Goal: Find specific page/section: Find specific page/section

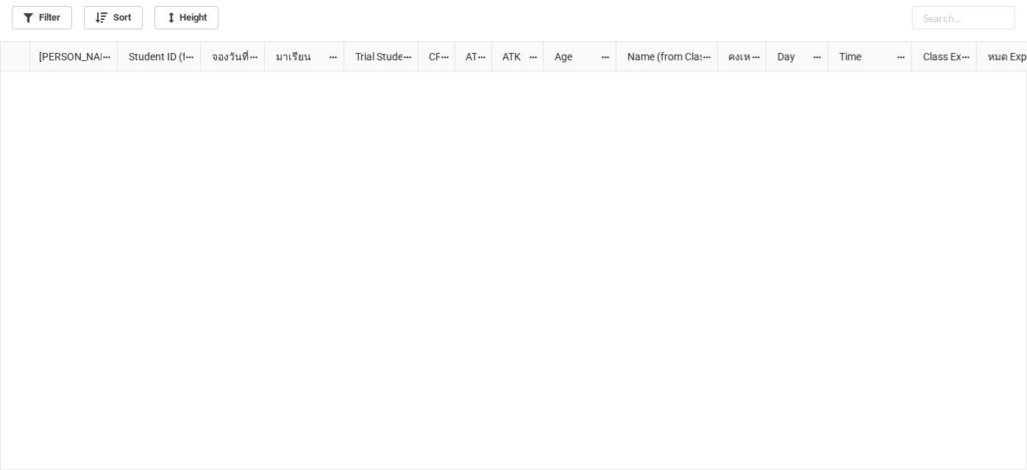
scroll to position [421, 1019]
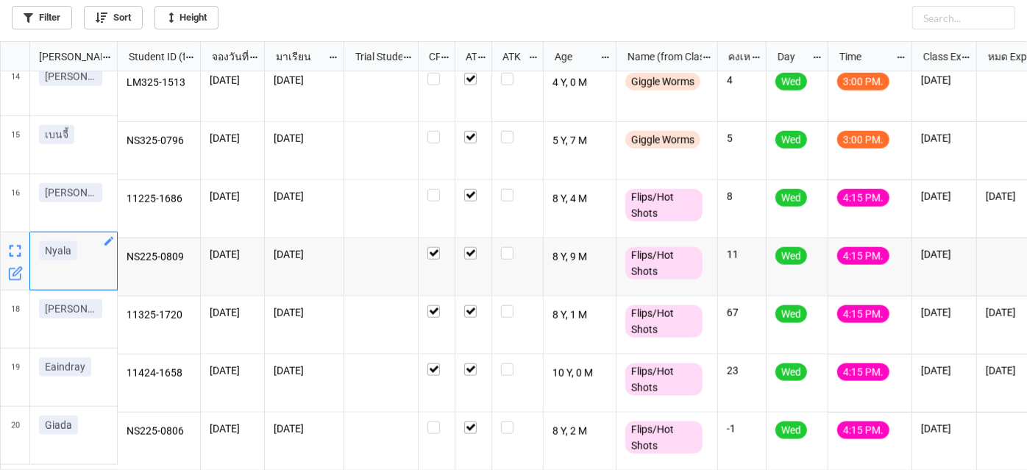
drag, startPoint x: 49, startPoint y: 255, endPoint x: 79, endPoint y: 252, distance: 31.0
click at [79, 252] on div "Nyala" at bounding box center [73, 253] width 69 height 25
click at [74, 252] on link "Nyala" at bounding box center [58, 250] width 38 height 19
drag, startPoint x: 75, startPoint y: 252, endPoint x: 41, endPoint y: 252, distance: 33.9
click at [41, 252] on link "Nyala" at bounding box center [58, 250] width 38 height 19
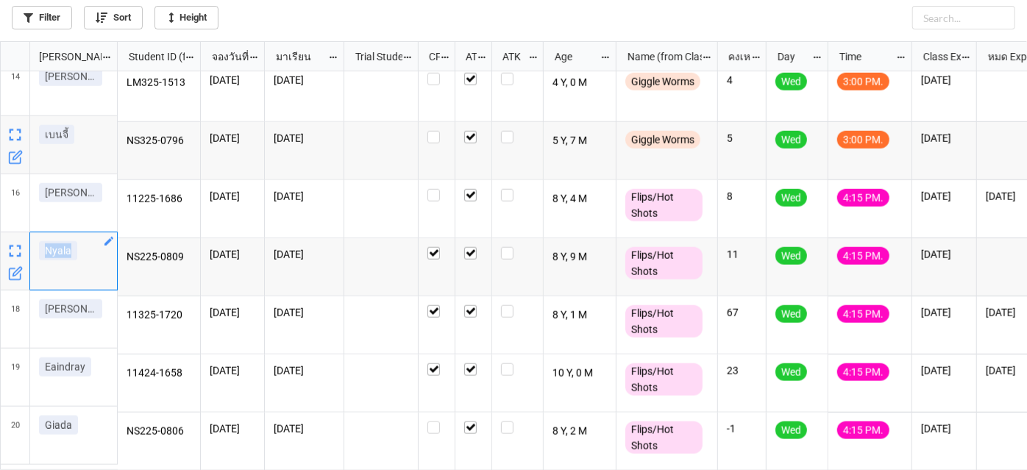
scroll to position [770, 0]
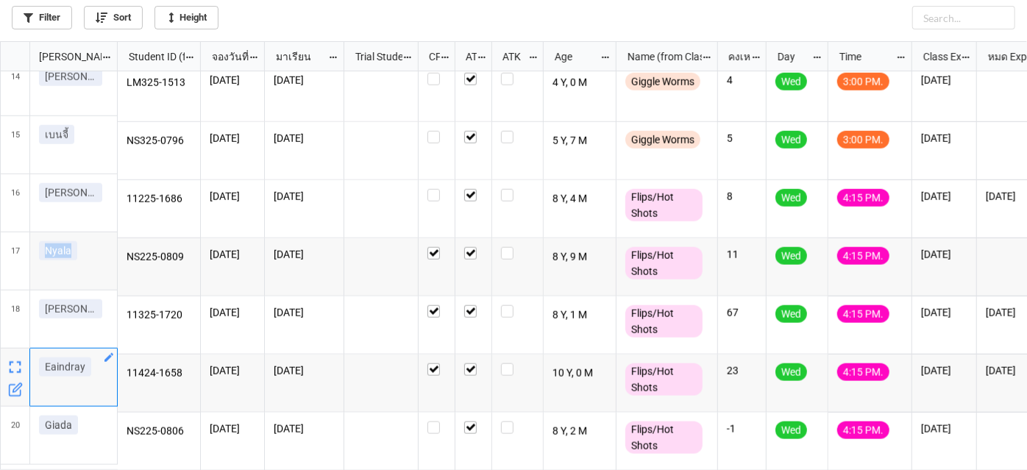
drag, startPoint x: 88, startPoint y: 374, endPoint x: 38, endPoint y: 376, distance: 50.1
click at [39, 376] on div "Eaindray" at bounding box center [73, 370] width 69 height 25
copy p "Eaindray"
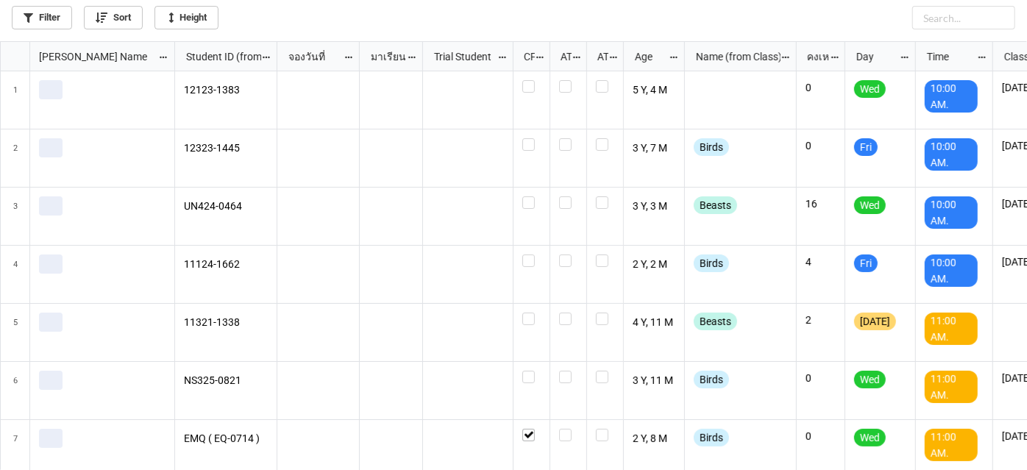
scroll to position [421, 1019]
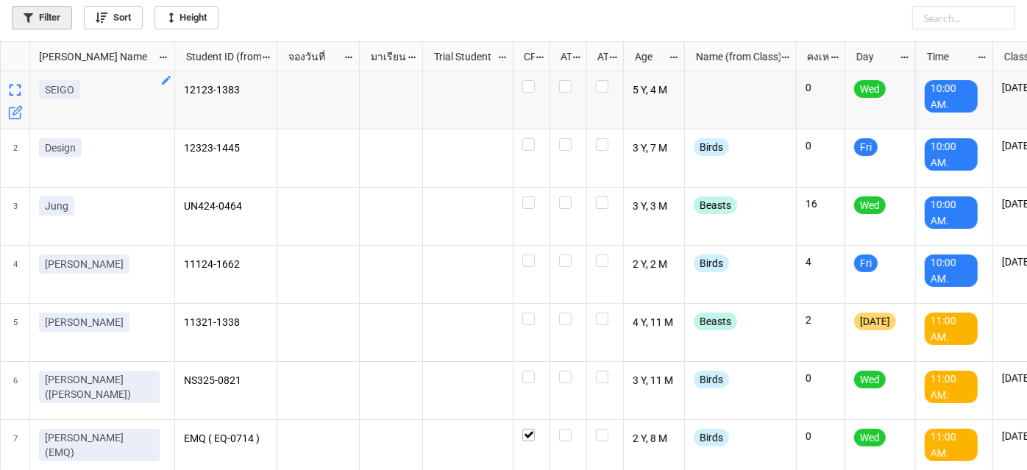
click at [70, 21] on link "Filter" at bounding box center [42, 18] width 60 height 24
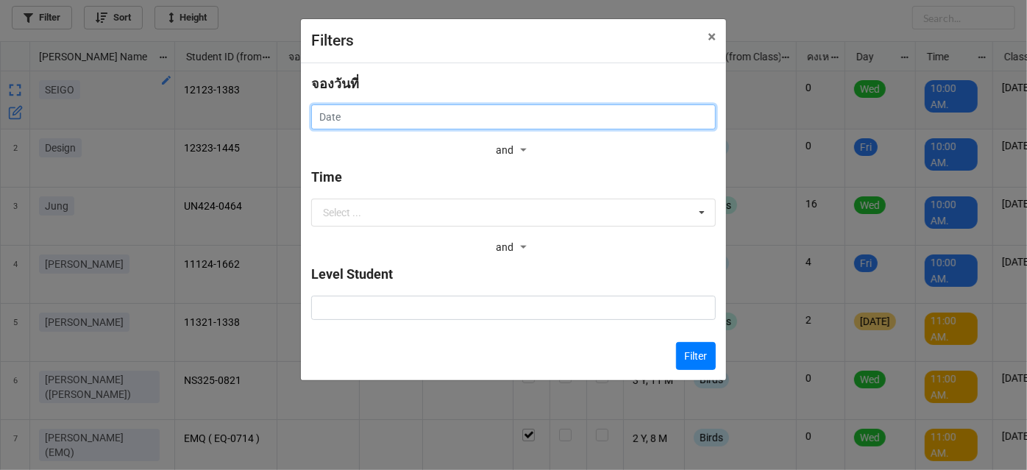
click at [628, 113] on input "text" at bounding box center [513, 116] width 405 height 25
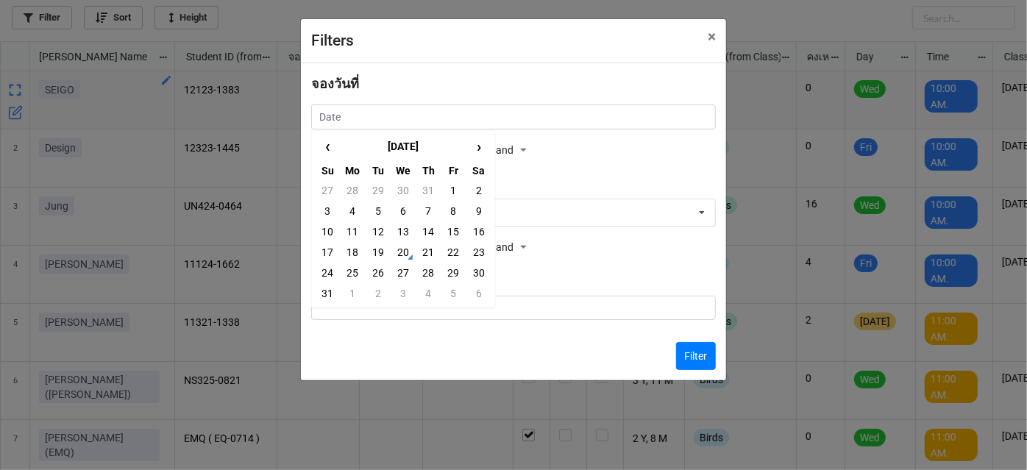
click at [427, 249] on td "21" at bounding box center [428, 252] width 25 height 21
type input "21/8/2025"
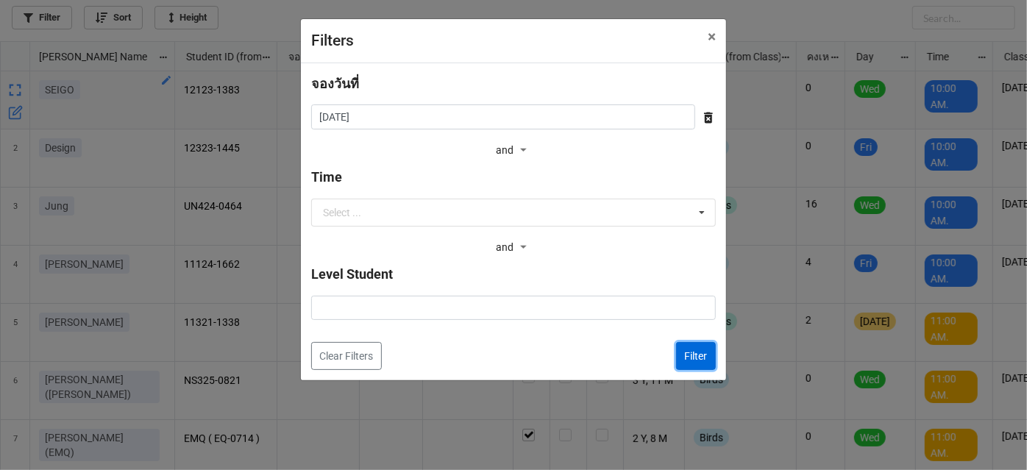
click at [688, 351] on button "Filter" at bounding box center [696, 356] width 40 height 28
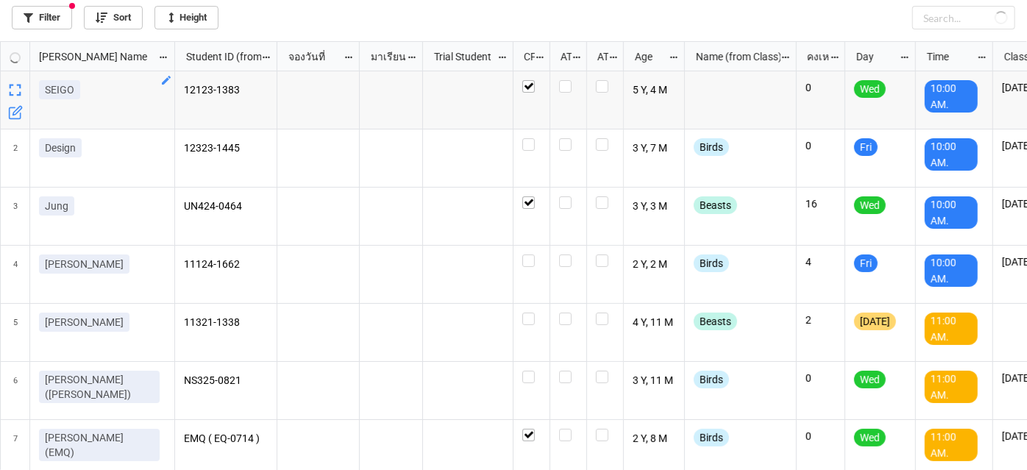
checkbox input "true"
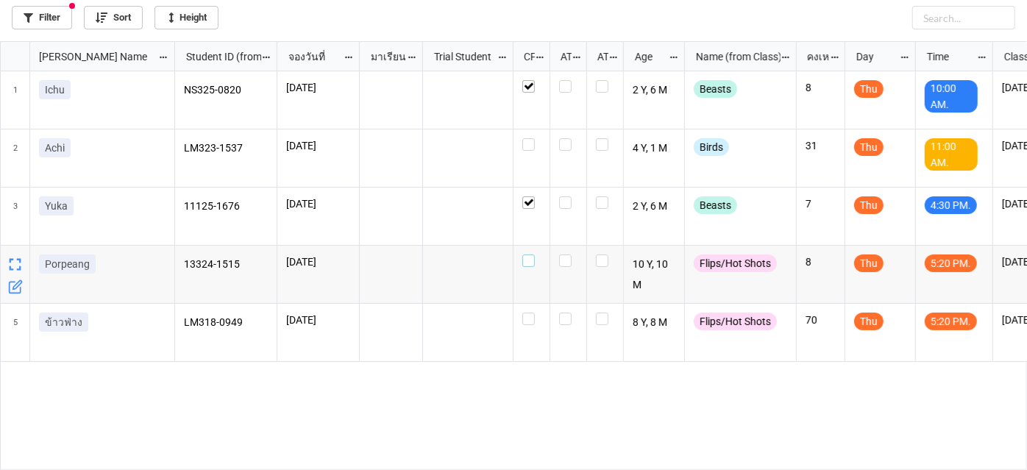
click at [531, 255] on label "grid" at bounding box center [531, 255] width 18 height 0
click at [530, 313] on label "grid" at bounding box center [531, 313] width 18 height 0
